Goal: Entertainment & Leisure: Consume media (video, audio)

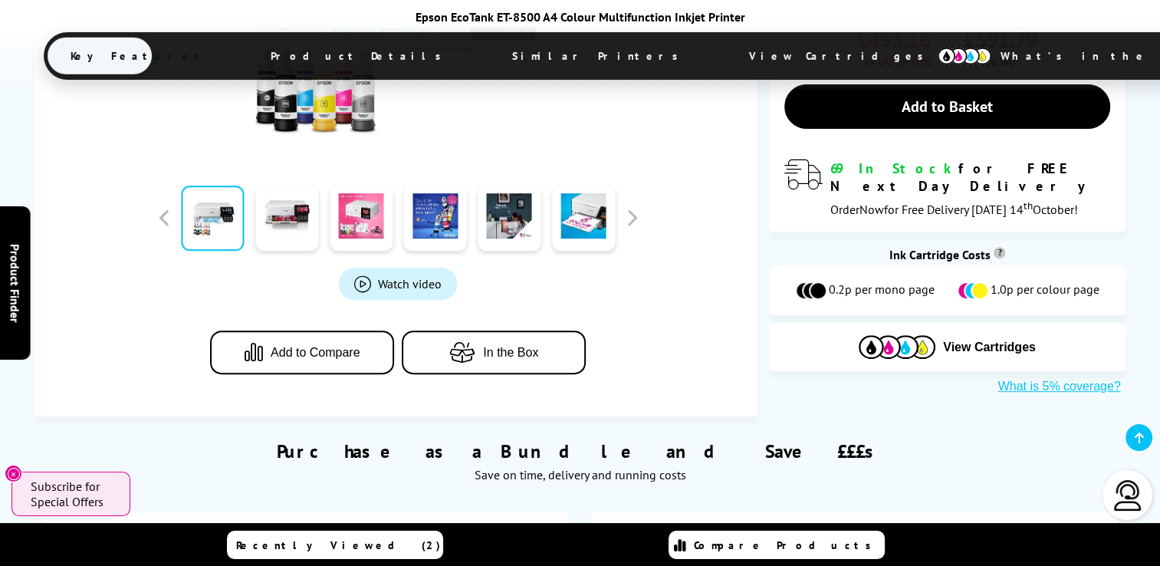
scroll to position [458, 0]
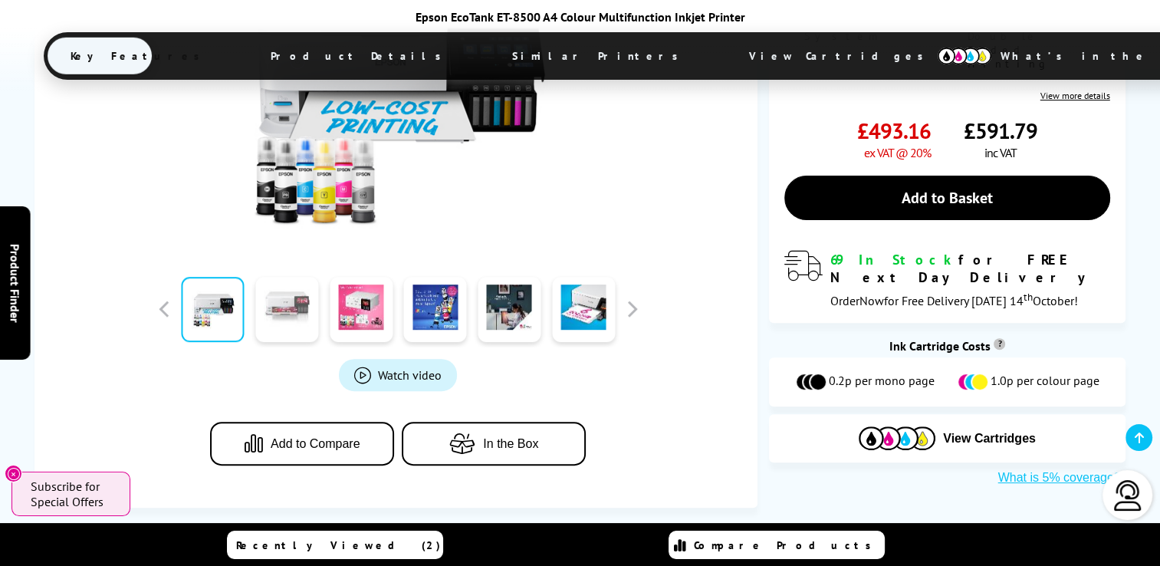
click at [305, 314] on link at bounding box center [286, 309] width 63 height 65
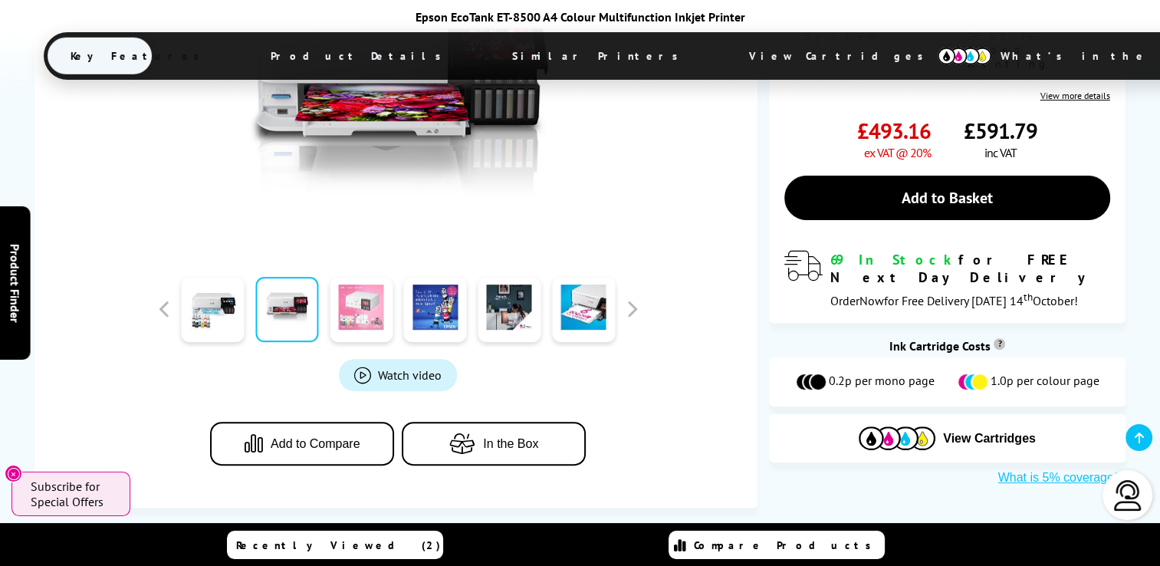
click at [383, 303] on link at bounding box center [361, 309] width 63 height 65
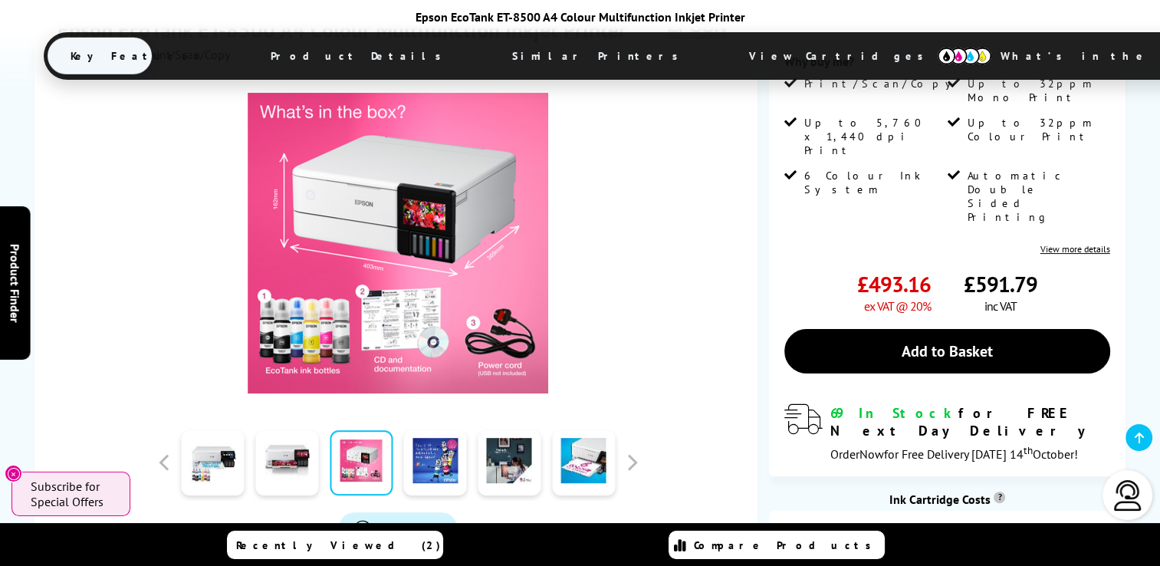
scroll to position [259, 0]
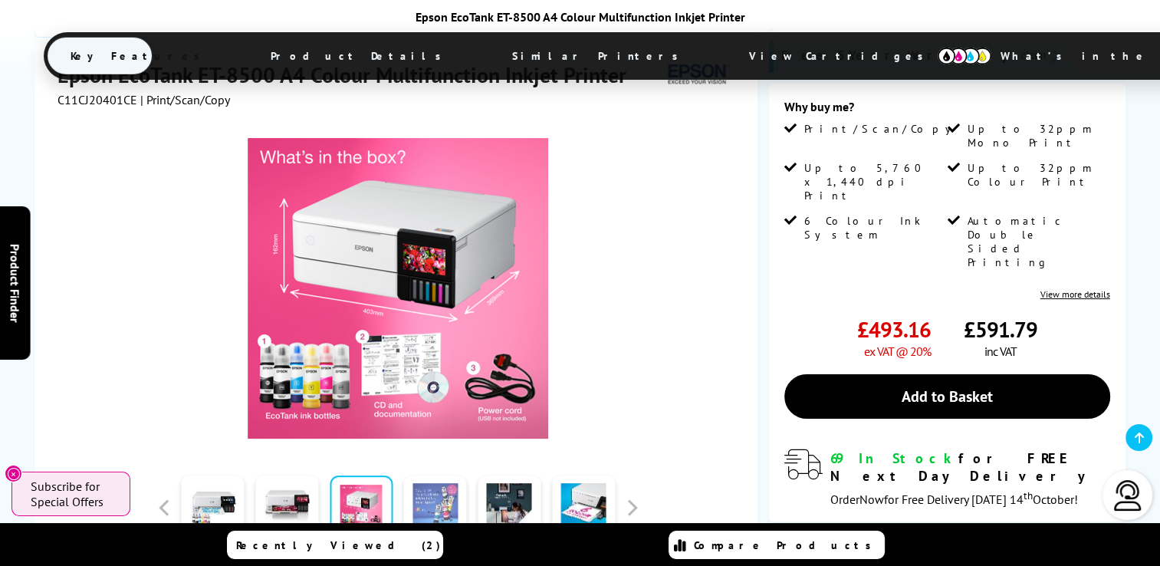
click at [443, 483] on link at bounding box center [435, 507] width 63 height 65
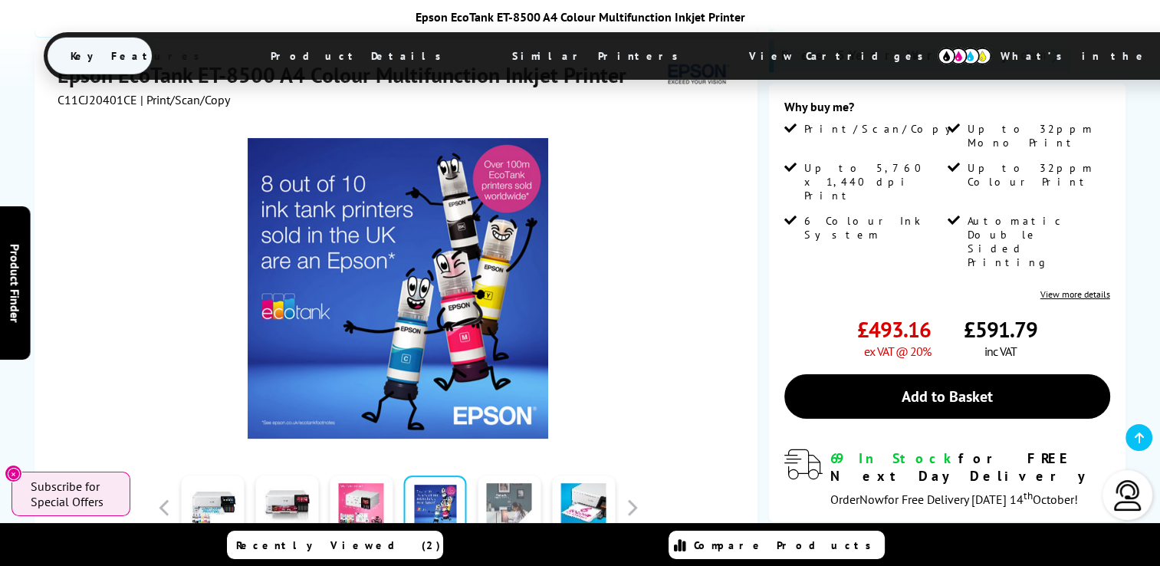
click at [497, 489] on link at bounding box center [509, 507] width 63 height 65
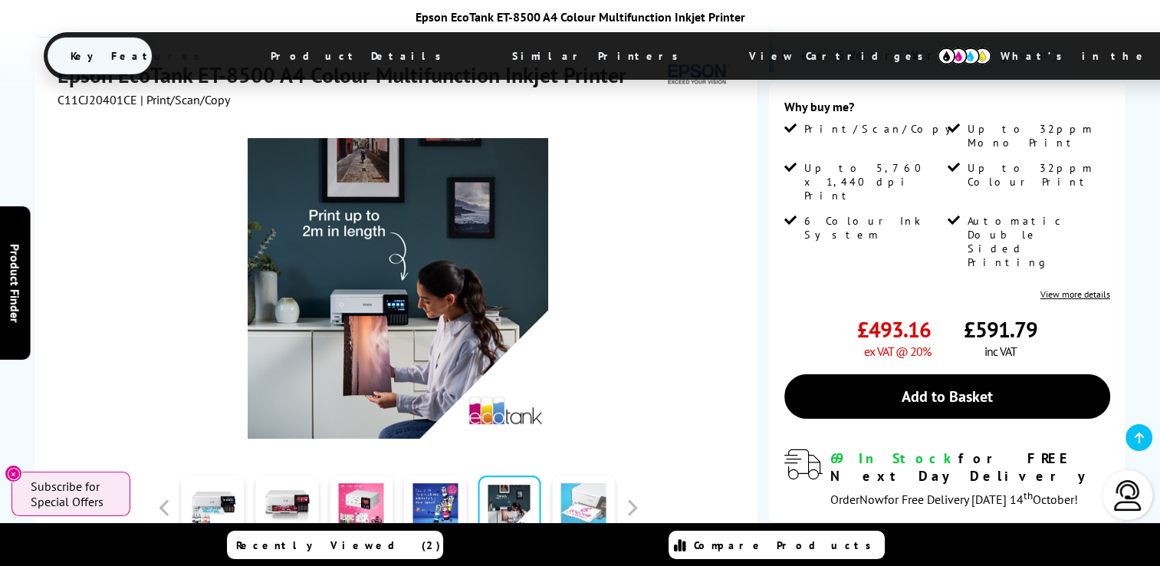
click at [593, 491] on link at bounding box center [583, 507] width 63 height 65
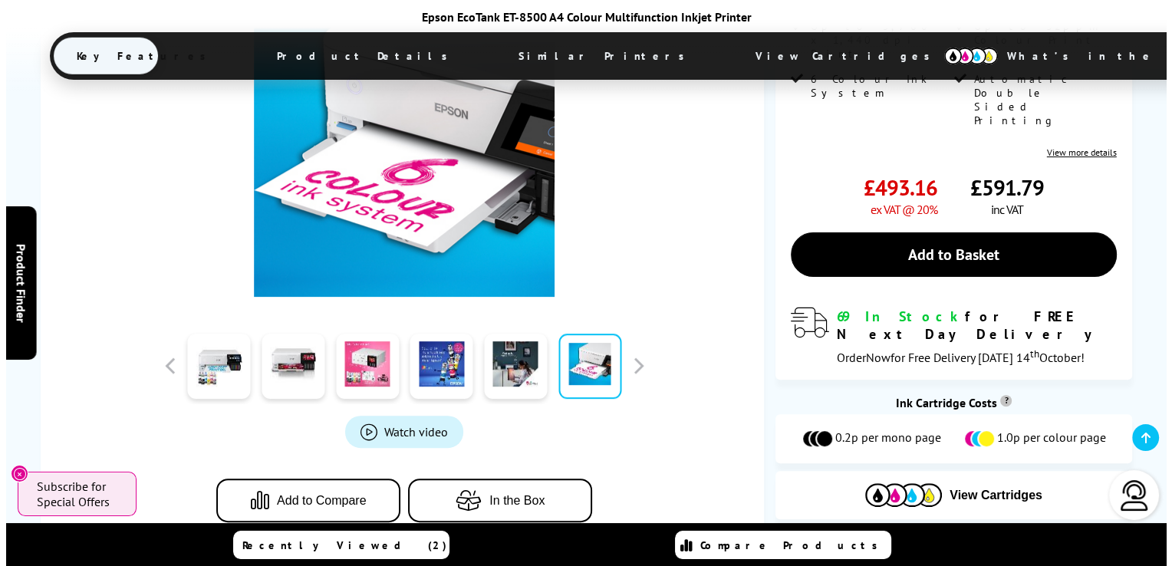
scroll to position [491, 0]
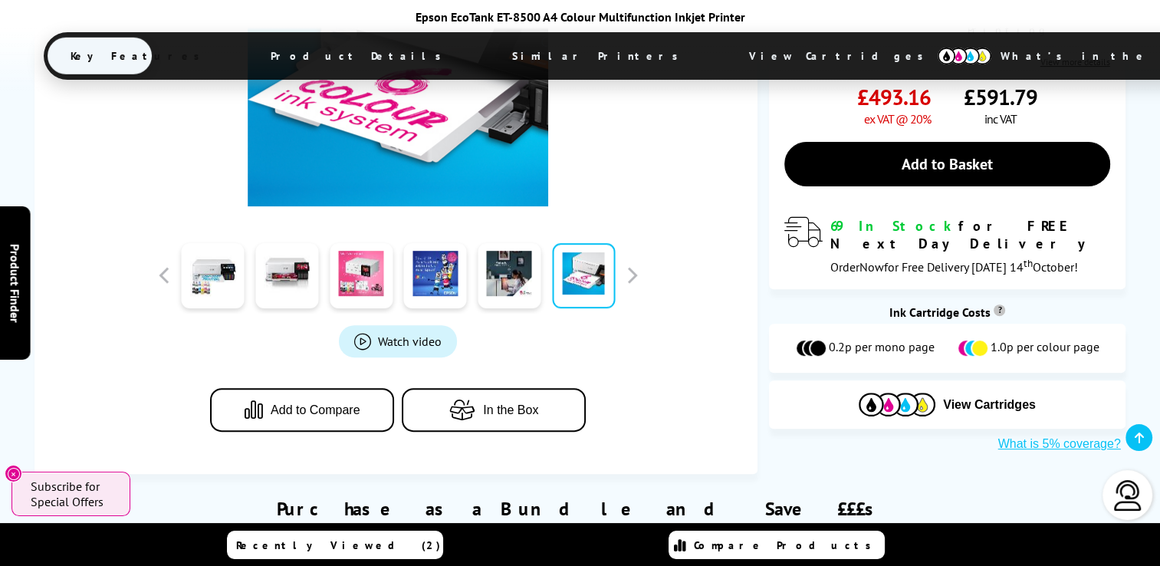
click at [687, 276] on div "Watch video Add to Compare In the Box" at bounding box center [398, 168] width 681 height 587
click at [382, 350] on link "Watch video" at bounding box center [398, 341] width 118 height 32
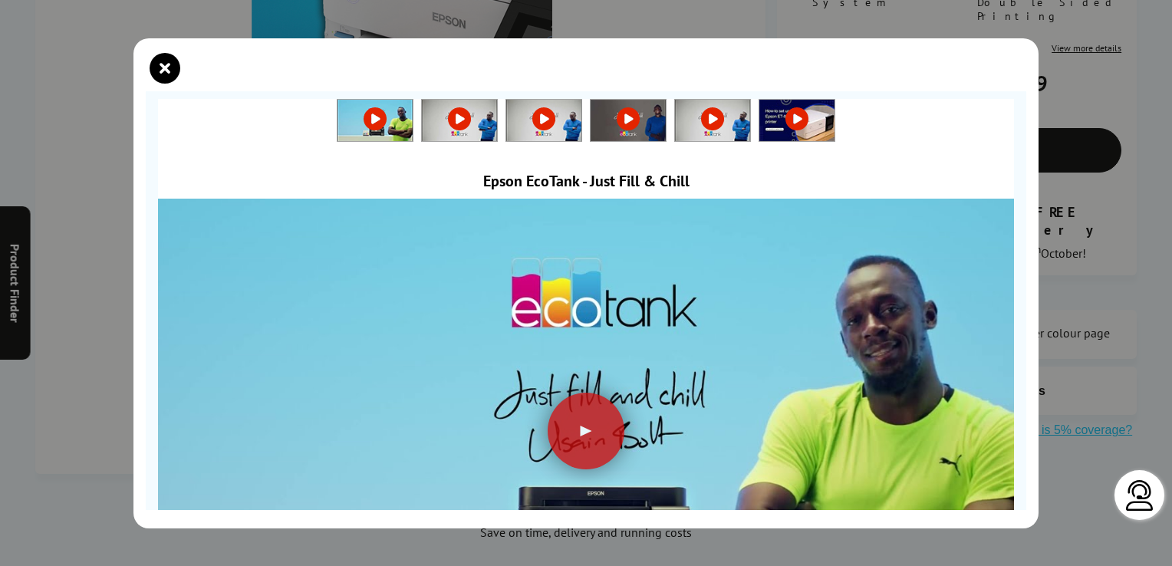
click at [460, 118] on link at bounding box center [459, 118] width 75 height 15
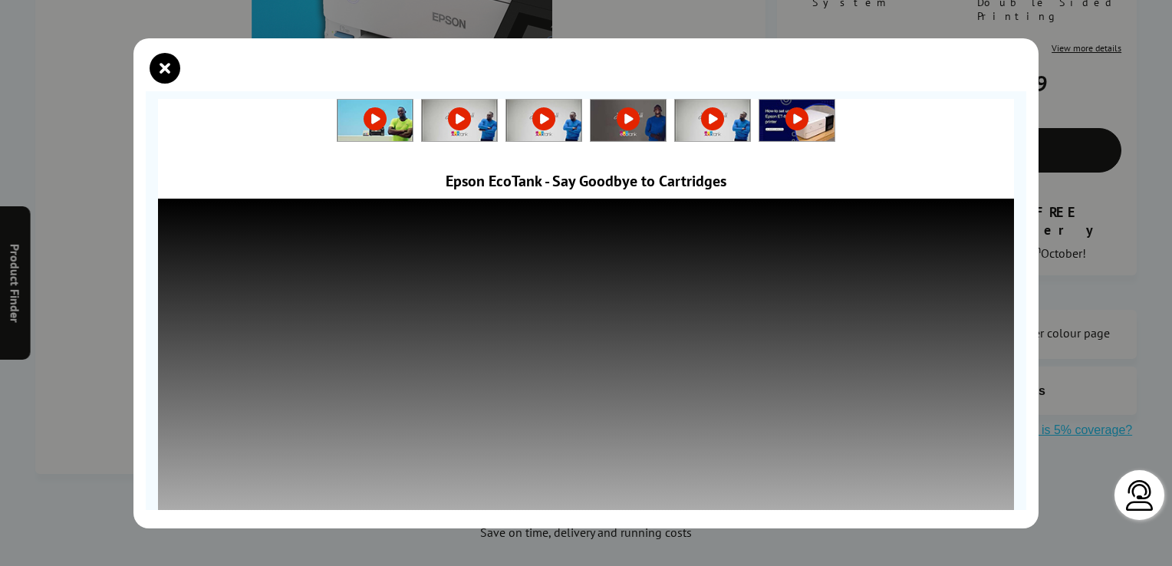
click at [534, 119] on link at bounding box center [543, 118] width 75 height 15
click at [632, 126] on link at bounding box center [627, 118] width 75 height 15
click at [708, 123] on link at bounding box center [712, 118] width 75 height 15
click at [800, 122] on link at bounding box center [796, 118] width 75 height 15
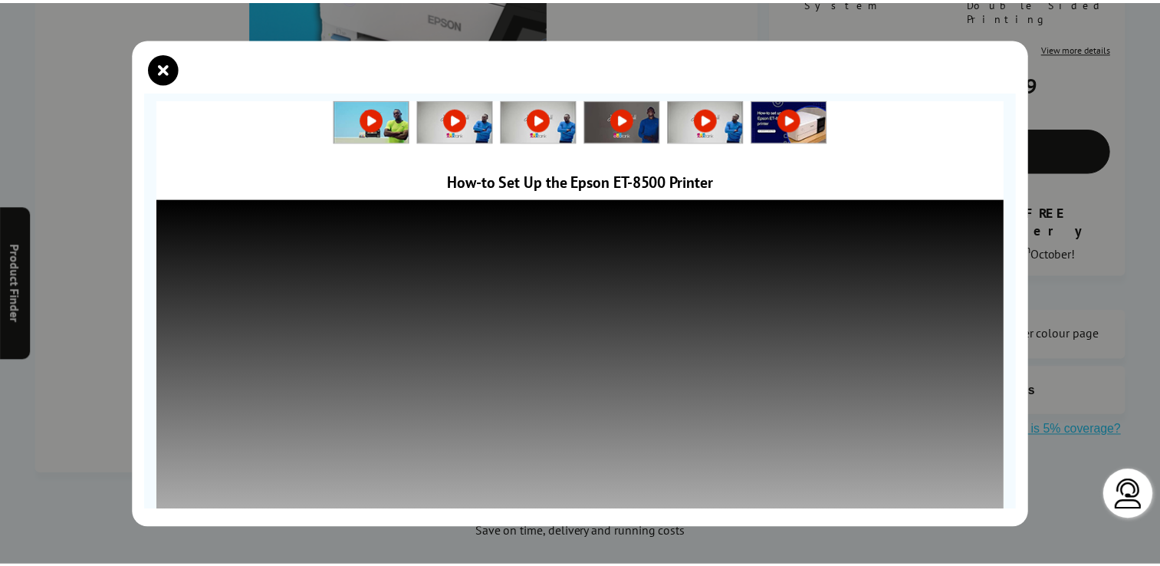
scroll to position [178, 0]
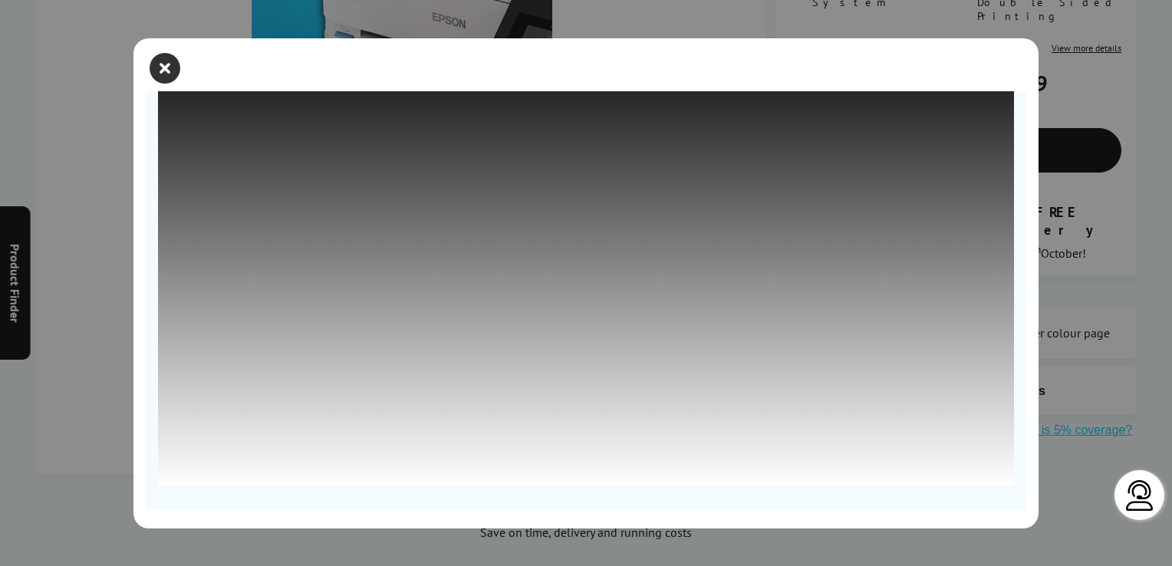
click at [167, 65] on icon "close modal" at bounding box center [165, 68] width 31 height 31
